Goal: Task Accomplishment & Management: Complete application form

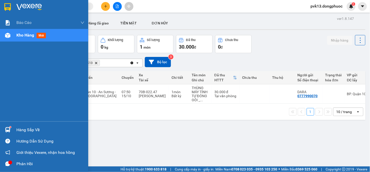
click at [20, 130] on div "Hàng sắp về" at bounding box center [50, 130] width 68 height 8
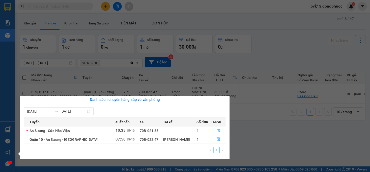
click at [284, 143] on section "Kết quả tìm kiếm ( 0 ) Bộ lọc No Data pvk13.dongphuoc 1 Báo cáo Mẫu 1: Báo cáo …" at bounding box center [185, 86] width 370 height 172
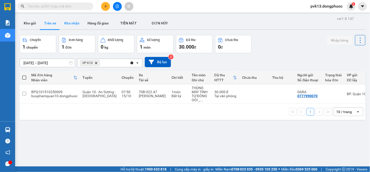
click at [67, 25] on button "Kho nhận" at bounding box center [71, 23] width 23 height 12
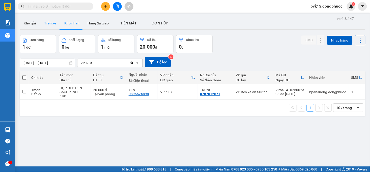
click at [50, 26] on button "Trên xe" at bounding box center [50, 23] width 20 height 12
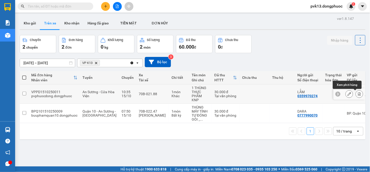
click at [358, 94] on icon at bounding box center [360, 94] width 4 height 4
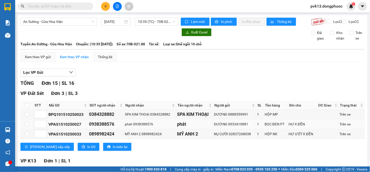
scroll to position [140, 0]
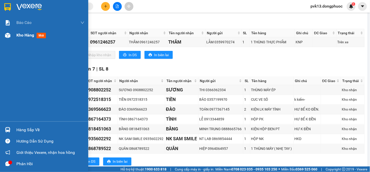
click at [13, 39] on div "Kho hàng mới" at bounding box center [44, 35] width 88 height 13
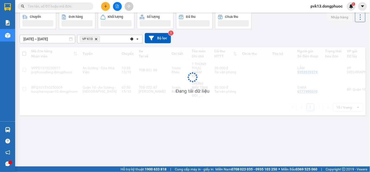
scroll to position [23, 0]
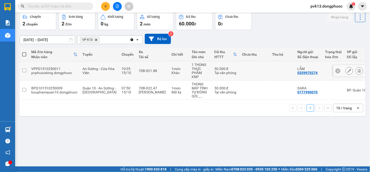
click at [240, 64] on td at bounding box center [255, 70] width 30 height 19
checkbox input "true"
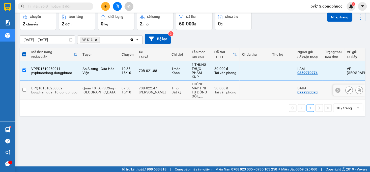
click at [243, 93] on td at bounding box center [255, 90] width 30 height 19
checkbox input "true"
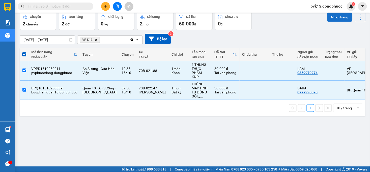
click at [332, 14] on button "Nhập hàng" at bounding box center [339, 17] width 25 height 9
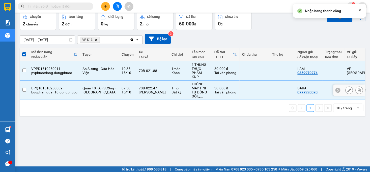
checkbox input "false"
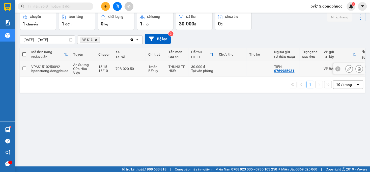
scroll to position [0, 0]
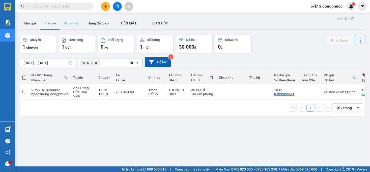
drag, startPoint x: 69, startPoint y: 26, endPoint x: 67, endPoint y: 39, distance: 13.5
click at [69, 25] on button "Kho nhận" at bounding box center [71, 23] width 23 height 12
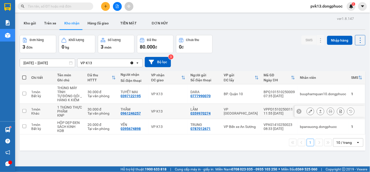
scroll to position [23, 0]
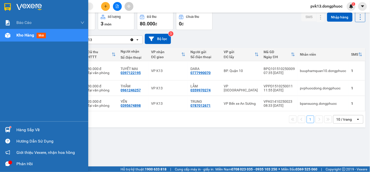
click at [24, 125] on div "Hàng sắp về" at bounding box center [44, 129] width 88 height 11
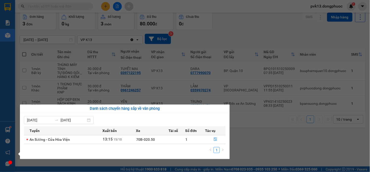
click at [259, 145] on section "Kết quả tìm kiếm ( 0 ) Bộ lọc No Data pvk13.dongphuoc 1 Báo cáo Mẫu 1: Báo cáo …" at bounding box center [185, 86] width 370 height 172
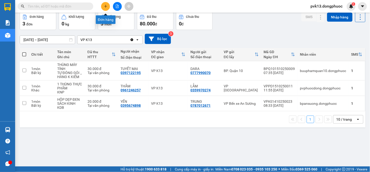
click at [105, 9] on button at bounding box center [105, 6] width 9 height 9
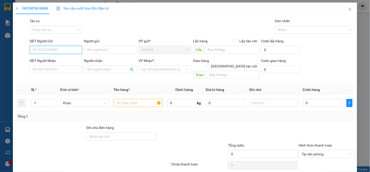
click at [50, 53] on input "SĐT Người Gửi" at bounding box center [56, 50] width 52 height 8
click at [56, 44] on div "SĐT Người Gửi" at bounding box center [56, 42] width 52 height 8
drag, startPoint x: 57, startPoint y: 48, endPoint x: 57, endPoint y: 55, distance: 7.1
click at [57, 52] on input "SĐT Người Gửi" at bounding box center [56, 50] width 52 height 8
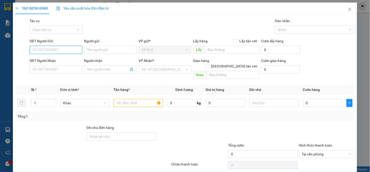
click at [58, 51] on input "SĐT Người Gửi" at bounding box center [56, 50] width 52 height 8
type input "0396485481"
drag, startPoint x: 97, startPoint y: 52, endPoint x: 94, endPoint y: 52, distance: 2.8
click at [95, 52] on input "Người gửi" at bounding box center [110, 50] width 52 height 8
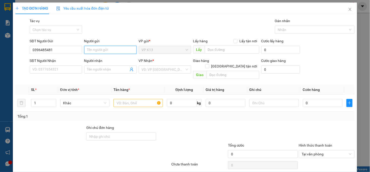
click at [94, 52] on input "Người gửi" at bounding box center [110, 50] width 52 height 8
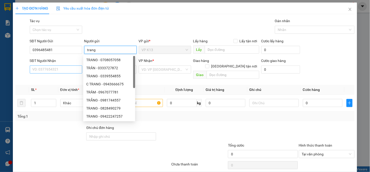
type input "trang"
click at [58, 69] on input "SĐT Người Nhận" at bounding box center [56, 70] width 52 height 8
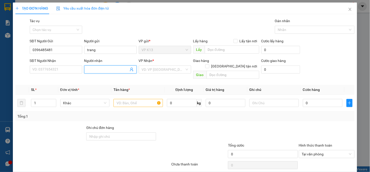
click at [94, 70] on input "Người nhận" at bounding box center [107, 70] width 41 height 6
type input "tích cxaanf"
click at [59, 69] on input "SĐT Người Nhận" at bounding box center [56, 70] width 52 height 8
type input "0903731629"
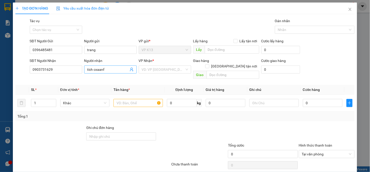
click at [110, 71] on input "tích cxaanf" at bounding box center [107, 70] width 41 height 6
type input "tích cần"
click at [159, 70] on input "search" at bounding box center [163, 70] width 43 height 8
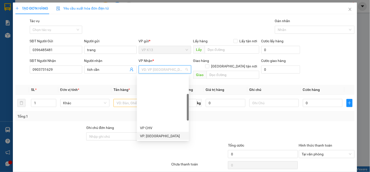
scroll to position [56, 0]
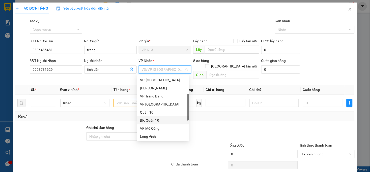
click at [151, 123] on div "BP. Quận 10" at bounding box center [163, 121] width 46 height 6
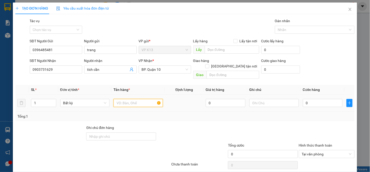
click at [122, 100] on input "text" at bounding box center [138, 103] width 49 height 8
type input "hồ sơ"
click at [311, 99] on input "0" at bounding box center [323, 103] width 40 height 8
type input "3"
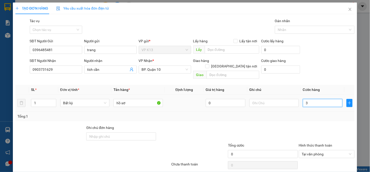
type input "3"
type input "30"
type input "300"
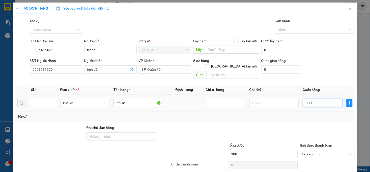
type input "3.000"
type input "30.000"
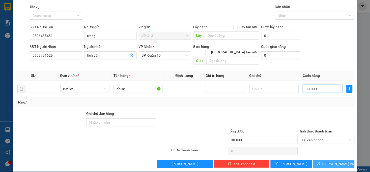
type input "30.000"
click at [334, 161] on span "[PERSON_NAME] và In" at bounding box center [340, 164] width 35 height 6
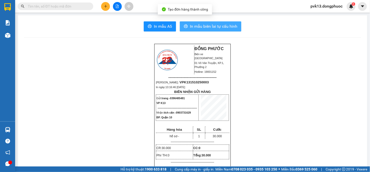
click at [199, 24] on span "In mẫu biên lai tự cấu hình" at bounding box center [213, 26] width 47 height 6
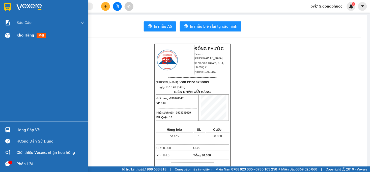
click at [11, 37] on div at bounding box center [7, 35] width 9 height 9
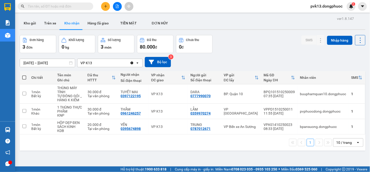
click at [132, 167] on span "Hỗ trợ kỹ thuật: 1900 633 818" at bounding box center [144, 170] width 46 height 6
click at [133, 162] on div "ver 1.8.147 Kho gửi Trên xe Kho nhận Hàng đã giao TIỀN MẶT ĐƠN HỦY Đơn hàng 3…" at bounding box center [193, 101] width 350 height 172
click at [50, 25] on button "Trên xe" at bounding box center [50, 23] width 20 height 12
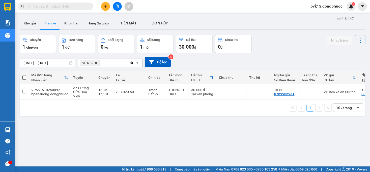
drag, startPoint x: 246, startPoint y: 102, endPoint x: 193, endPoint y: 125, distance: 57.7
click at [212, 112] on div "1 10 / trang open" at bounding box center [193, 108] width 346 height 16
click at [118, 8] on button at bounding box center [117, 6] width 9 height 9
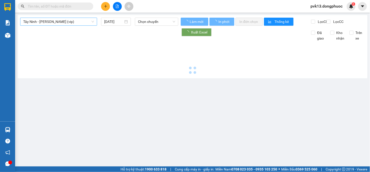
click at [68, 21] on span "Tây Ninh - [PERSON_NAME] (vip)" at bounding box center [58, 22] width 71 height 8
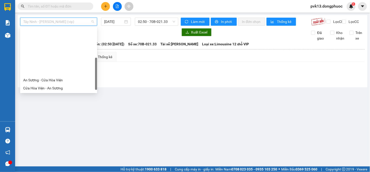
scroll to position [52, 0]
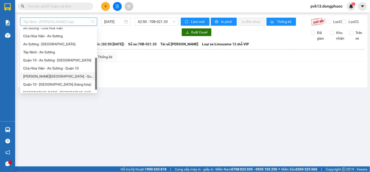
click at [39, 72] on div "[PERSON_NAME][GEOGRAPHIC_DATA] - Quận 10 (hàng hóa)" at bounding box center [58, 76] width 77 height 8
type input "[DATE]"
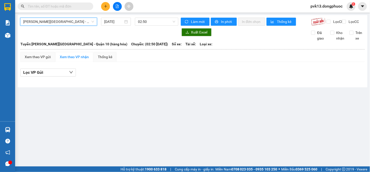
drag, startPoint x: 78, startPoint y: 14, endPoint x: 78, endPoint y: 19, distance: 5.0
click at [78, 18] on main "[PERSON_NAME][GEOGRAPHIC_DATA] - Quận 10 (hàng hóa) [PERSON_NAME][GEOGRAPHIC_DA…" at bounding box center [185, 83] width 370 height 167
click at [78, 20] on span "[PERSON_NAME][GEOGRAPHIC_DATA] - Quận 10 (hàng hóa)" at bounding box center [58, 22] width 71 height 8
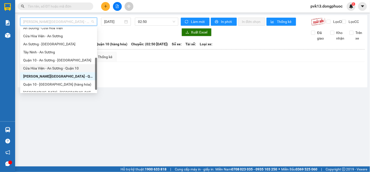
click at [66, 67] on div "Cửa Hòa Viện - An Sương - Quận 10" at bounding box center [58, 69] width 71 height 6
type input "[DATE]"
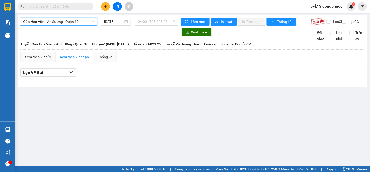
drag, startPoint x: 147, startPoint y: 23, endPoint x: 147, endPoint y: 26, distance: 2.8
click at [147, 23] on span "04:00 - 70B-023.25" at bounding box center [156, 22] width 37 height 8
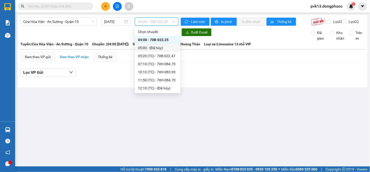
scroll to position [32, 0]
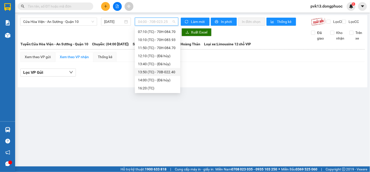
click at [162, 71] on div "13:50 (TC) - 70B-022.40" at bounding box center [157, 72] width 39 height 6
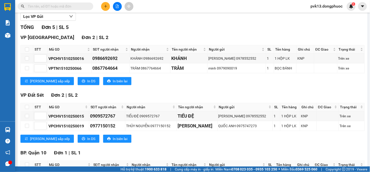
scroll to position [99, 0]
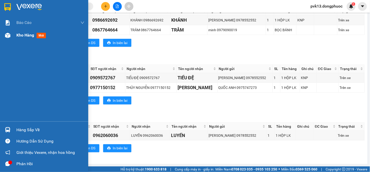
click at [14, 30] on div "Kho hàng mới" at bounding box center [44, 35] width 88 height 13
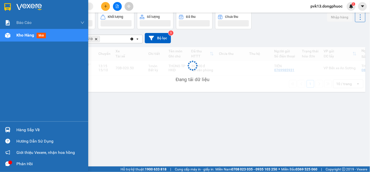
scroll to position [23, 0]
click at [13, 32] on div "Kho hàng mới" at bounding box center [44, 35] width 88 height 13
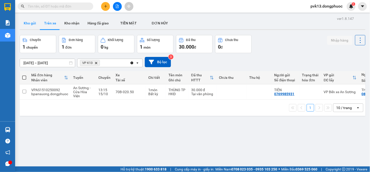
click at [27, 26] on button "Kho gửi" at bounding box center [30, 23] width 20 height 12
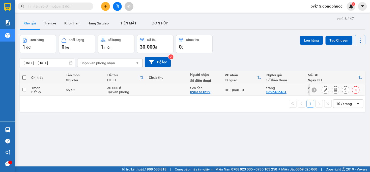
click at [158, 92] on td at bounding box center [167, 90] width 42 height 11
checkbox input "true"
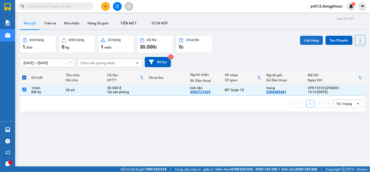
click at [308, 41] on button "Lên hàng" at bounding box center [311, 40] width 23 height 9
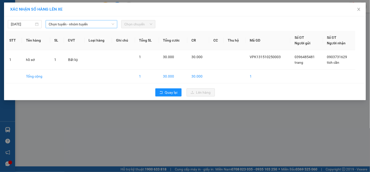
click at [68, 25] on span "Chọn tuyến - nhóm tuyến" at bounding box center [82, 24] width 66 height 8
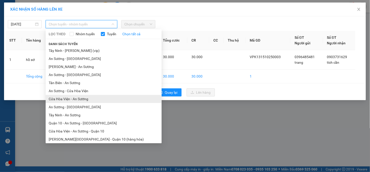
scroll to position [18, 0]
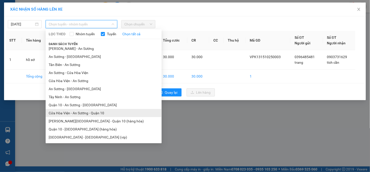
click at [80, 115] on li "Cửa Hòa Viện - An Sương - Quận 10" at bounding box center [104, 113] width 116 height 8
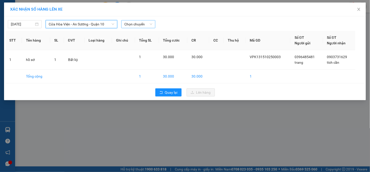
click at [129, 24] on span "Chọn chuyến" at bounding box center [138, 24] width 28 height 8
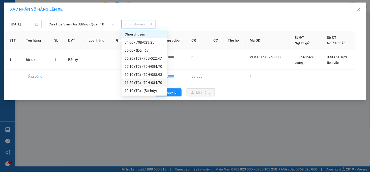
scroll to position [32, 0]
click at [150, 73] on div "13:50 (TC) - 70B-022.40" at bounding box center [144, 75] width 39 height 6
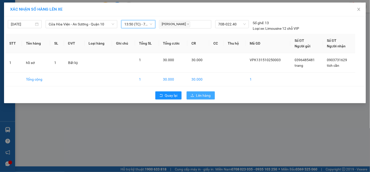
click at [202, 94] on span "Lên hàng" at bounding box center [203, 96] width 15 height 6
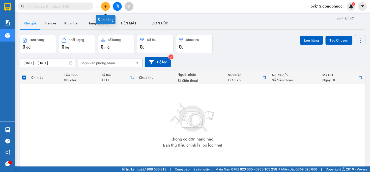
click at [106, 7] on icon "plus" at bounding box center [106, 7] width 4 height 4
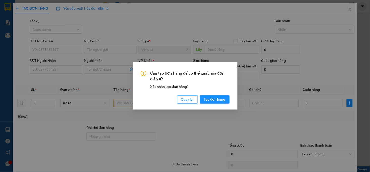
click at [184, 97] on span "Quay lại" at bounding box center [187, 100] width 13 height 6
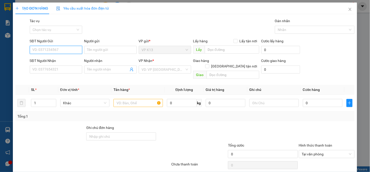
click at [50, 51] on input "SĐT Người Gửi" at bounding box center [56, 50] width 52 height 8
type input "0919605255"
click at [90, 52] on input "Người gửi" at bounding box center [110, 50] width 52 height 8
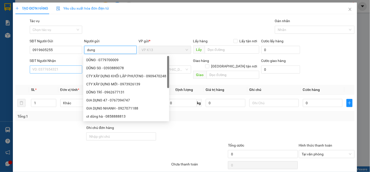
type input "dung"
click at [49, 71] on input "SĐT Người Nhận" at bounding box center [56, 70] width 52 height 8
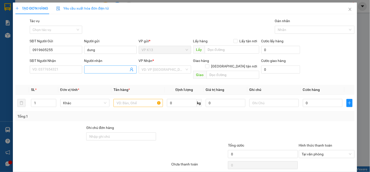
click at [92, 71] on input "Người nhận" at bounding box center [107, 70] width 41 height 6
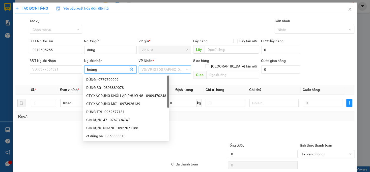
type input "hoàng"
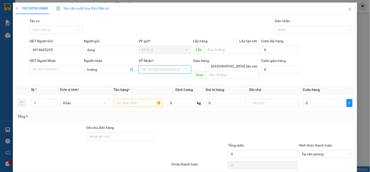
click at [154, 67] on input "search" at bounding box center [163, 70] width 43 height 8
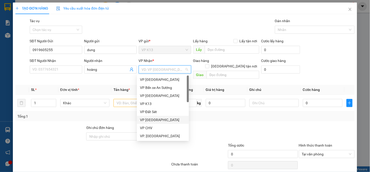
scroll to position [56, 0]
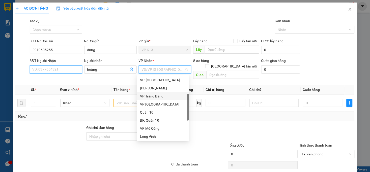
click at [54, 71] on input "SĐT Người Nhận" at bounding box center [56, 70] width 52 height 8
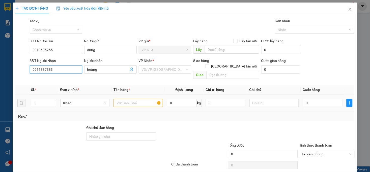
type input "0911887383"
click at [121, 99] on input "text" at bounding box center [138, 103] width 49 height 8
type input "bao"
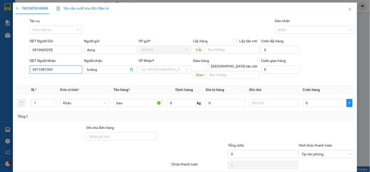
drag, startPoint x: 59, startPoint y: 69, endPoint x: 0, endPoint y: 74, distance: 59.5
click at [0, 74] on div "TẠO ĐƠN HÀNG Yêu cầu xuất hóa đơn điện tử Transit Pickup Surcharge Ids Transit …" at bounding box center [185, 86] width 370 height 172
type input "0979572472"
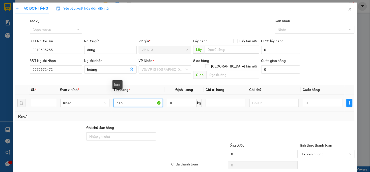
drag, startPoint x: 132, startPoint y: 99, endPoint x: 135, endPoint y: 100, distance: 3.8
click at [132, 99] on input "bao" at bounding box center [138, 103] width 49 height 8
type input "bao đậu phộng"
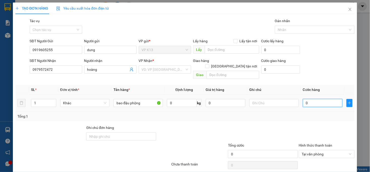
click at [310, 101] on input "0" at bounding box center [323, 103] width 40 height 8
type input "3"
type input "30"
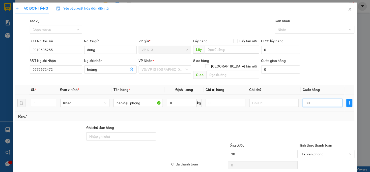
type input "300"
type input "3.000"
type input "30.000"
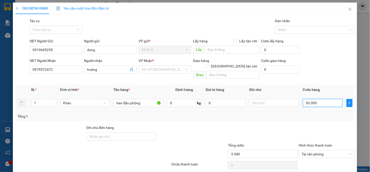
type input "30.000"
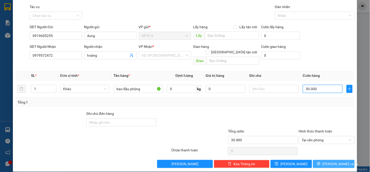
type input "30.000"
click at [330, 161] on span "[PERSON_NAME] và In" at bounding box center [340, 164] width 35 height 6
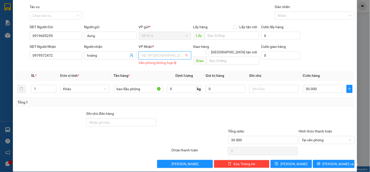
click at [158, 54] on input "search" at bounding box center [163, 56] width 43 height 8
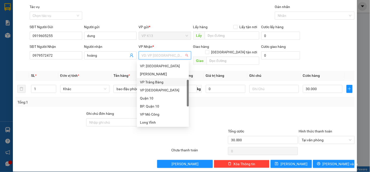
click at [155, 81] on div "VP Trảng Bàng" at bounding box center [163, 82] width 46 height 6
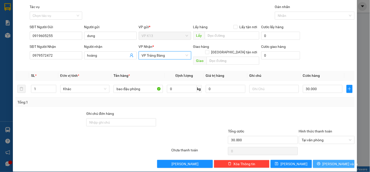
click at [334, 161] on span "[PERSON_NAME] và In" at bounding box center [340, 164] width 35 height 6
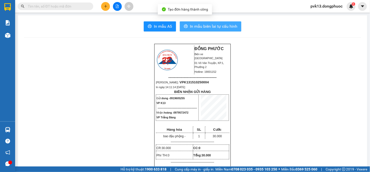
click at [213, 24] on span "In mẫu biên lai tự cấu hình" at bounding box center [213, 26] width 47 height 6
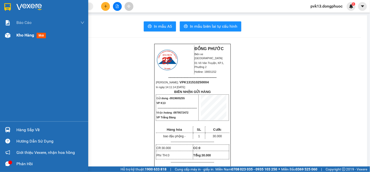
click at [15, 36] on div "Kho hàng mới" at bounding box center [44, 35] width 88 height 13
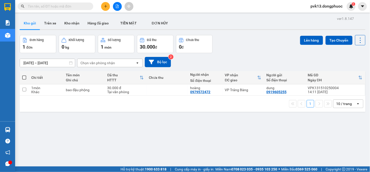
click at [104, 7] on icon "plus" at bounding box center [106, 7] width 4 height 4
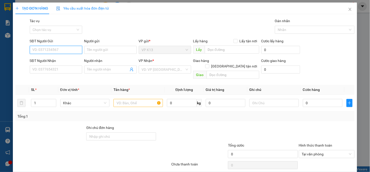
click at [62, 51] on input "SĐT Người Gửi" at bounding box center [56, 50] width 52 height 8
click at [61, 51] on input "SĐT Người Gửi" at bounding box center [56, 50] width 52 height 8
click at [59, 58] on div "0847827848 - [PERSON_NAME]" at bounding box center [57, 60] width 50 height 6
type input "0847827848"
type input "TUẤN ANH"
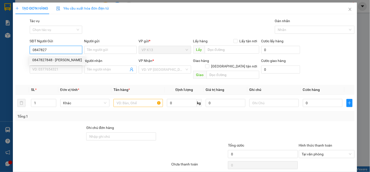
type input "0979371717"
type input "TIỀN TÁO"
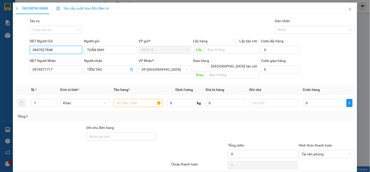
type input "20.000"
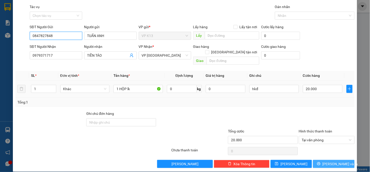
type input "0847827848"
click at [330, 161] on span "[PERSON_NAME] và In" at bounding box center [340, 164] width 35 height 6
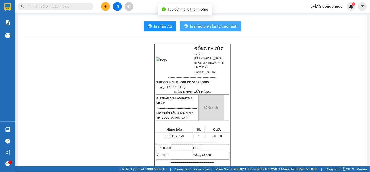
click at [212, 26] on span "In mẫu biên lai tự cấu hình" at bounding box center [213, 26] width 47 height 6
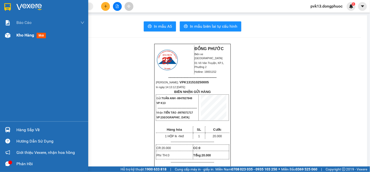
click at [25, 34] on span "Kho hàng" at bounding box center [25, 35] width 18 height 5
